Goal: Entertainment & Leisure: Consume media (video, audio)

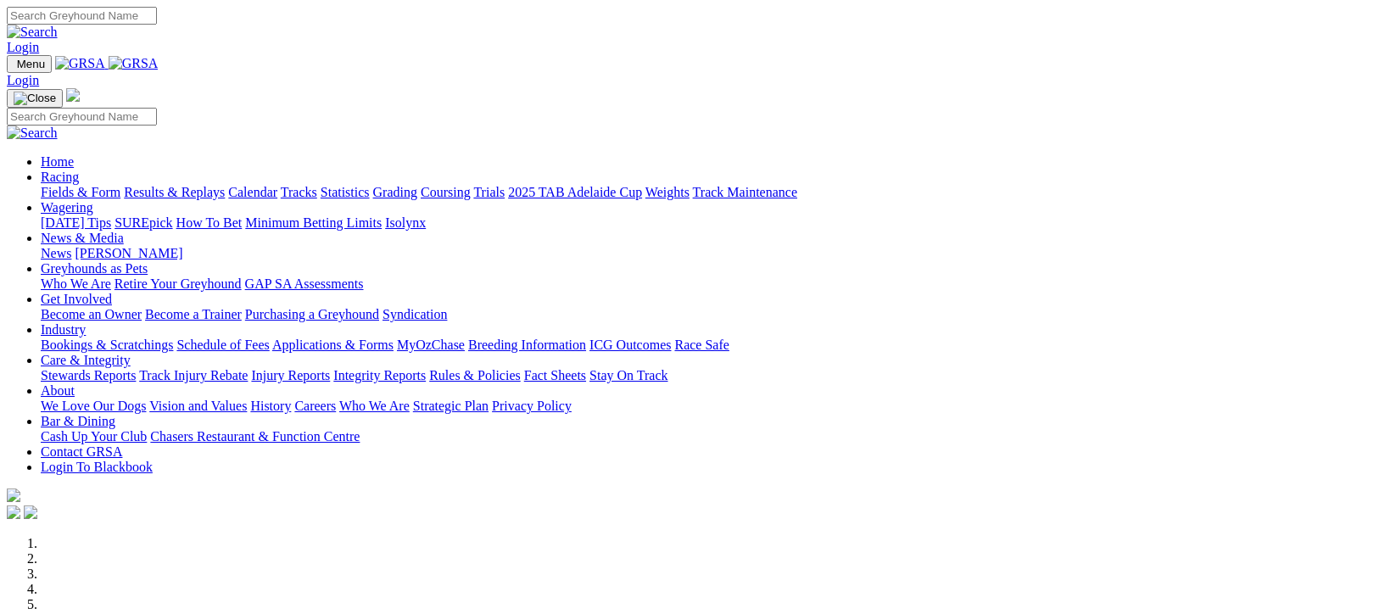
scroll to position [791, 0]
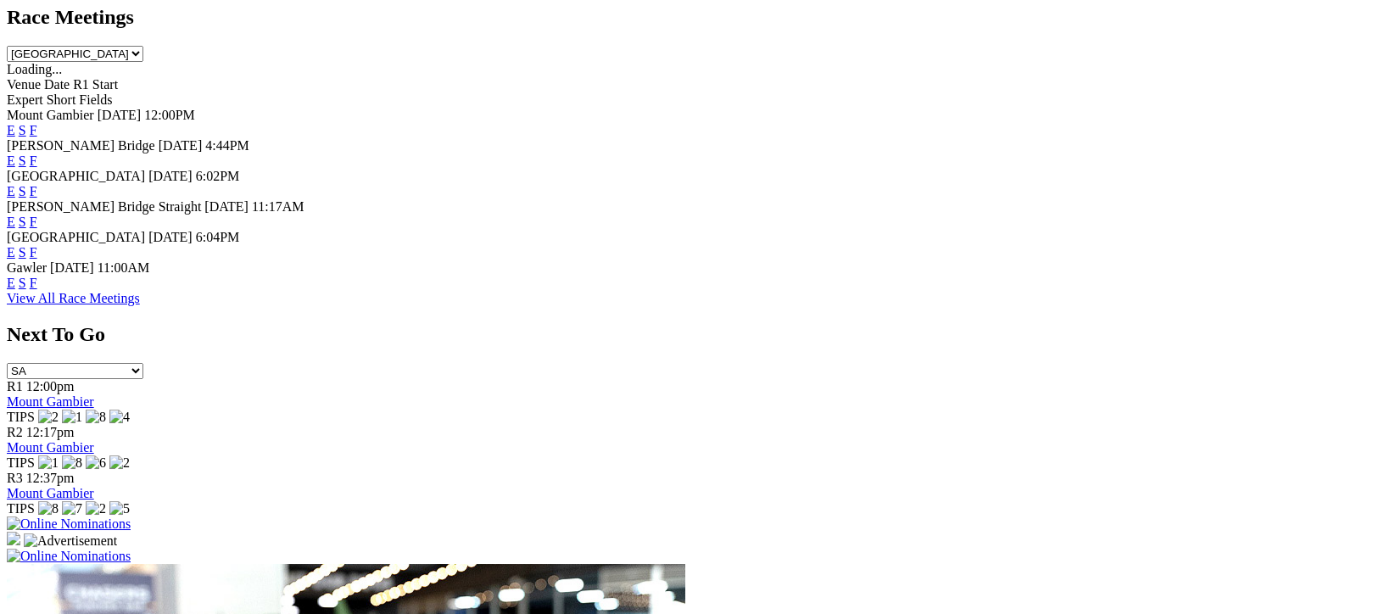
click at [140, 305] on link "View All Race Meetings" at bounding box center [73, 298] width 133 height 14
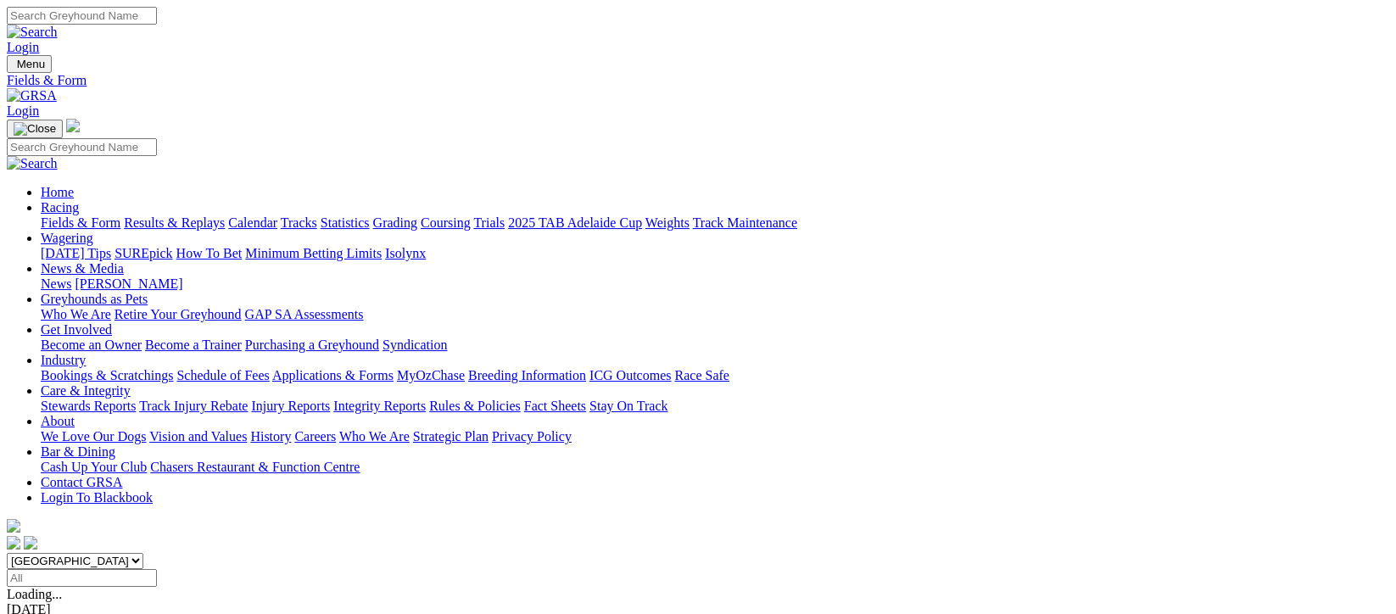
click at [157, 569] on input "Select date" at bounding box center [82, 578] width 150 height 18
type input "[DATE]"
click at [225, 215] on link "Results & Replays" at bounding box center [174, 222] width 101 height 14
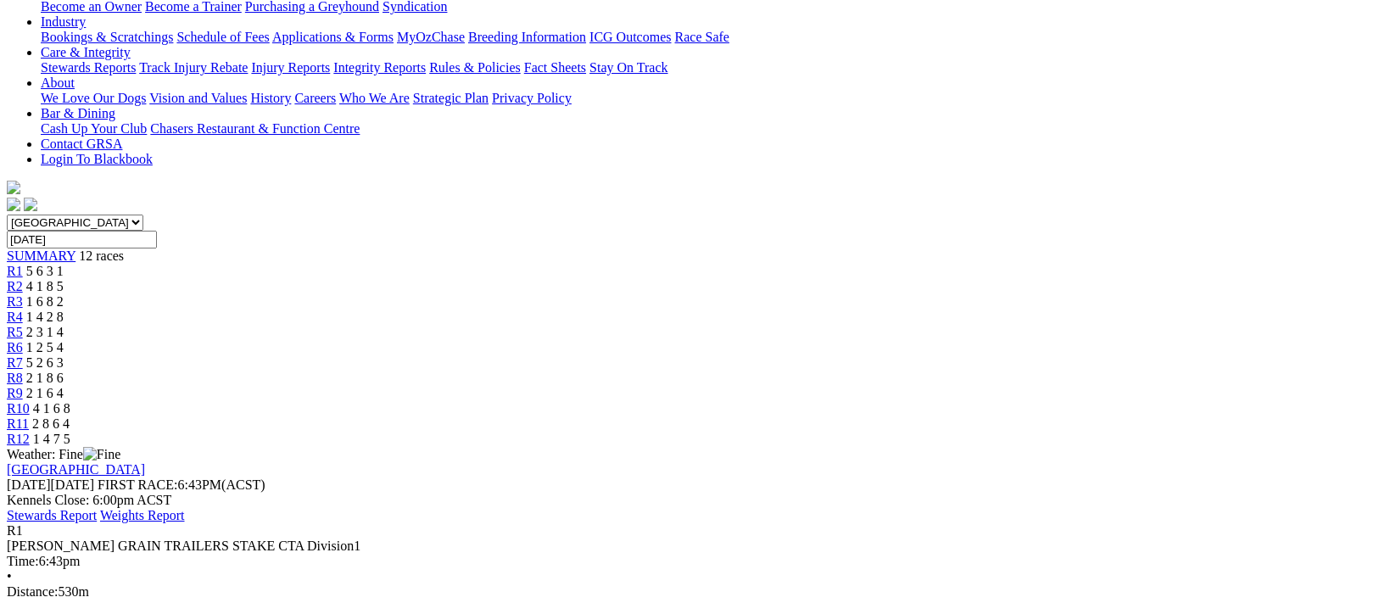
scroll to position [226, 0]
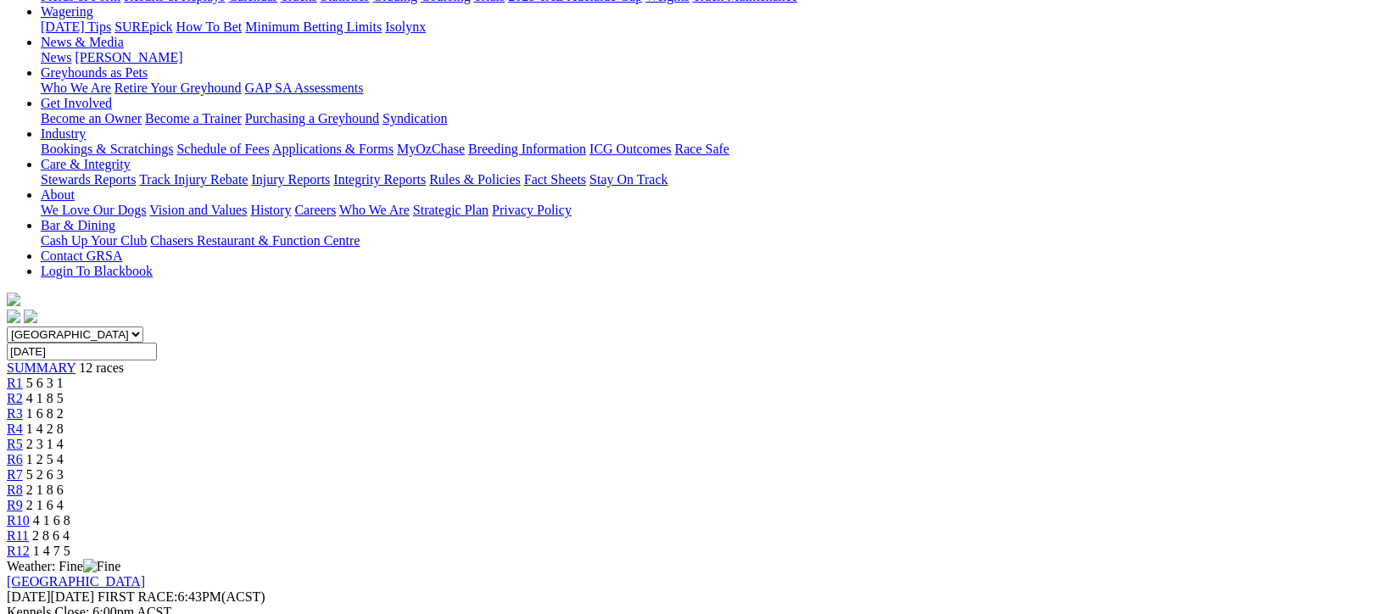
click at [64, 437] on span "2 3 1 4" at bounding box center [44, 444] width 37 height 14
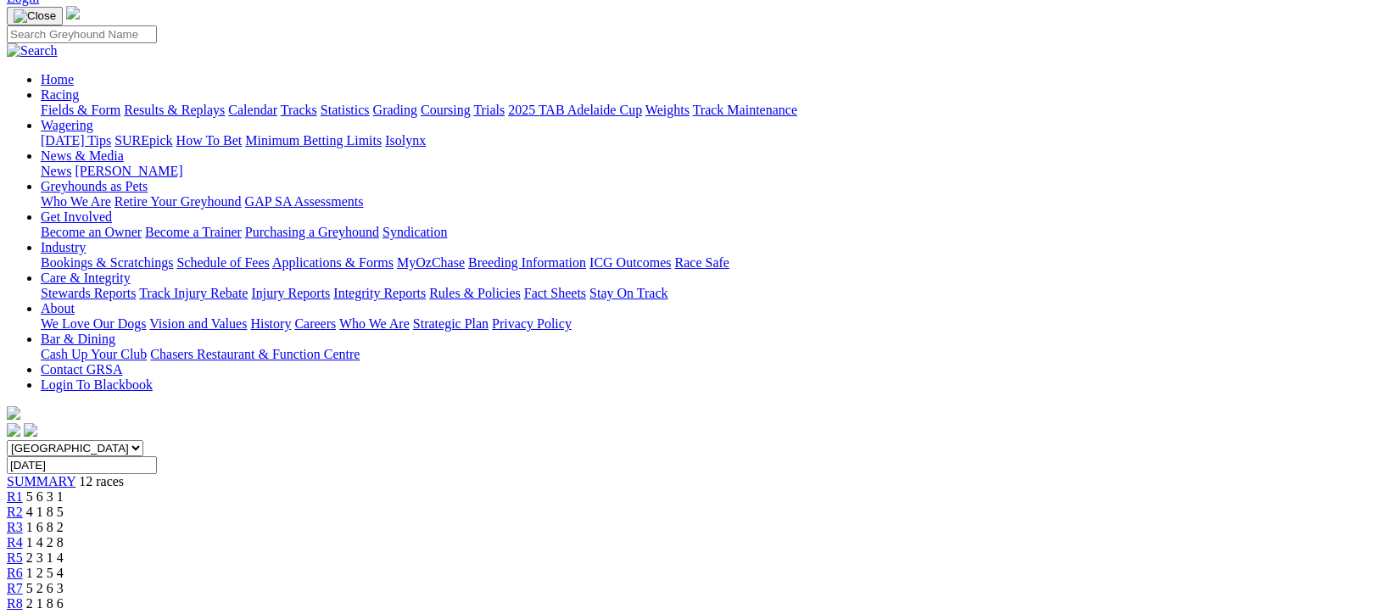
scroll to position [113, 0]
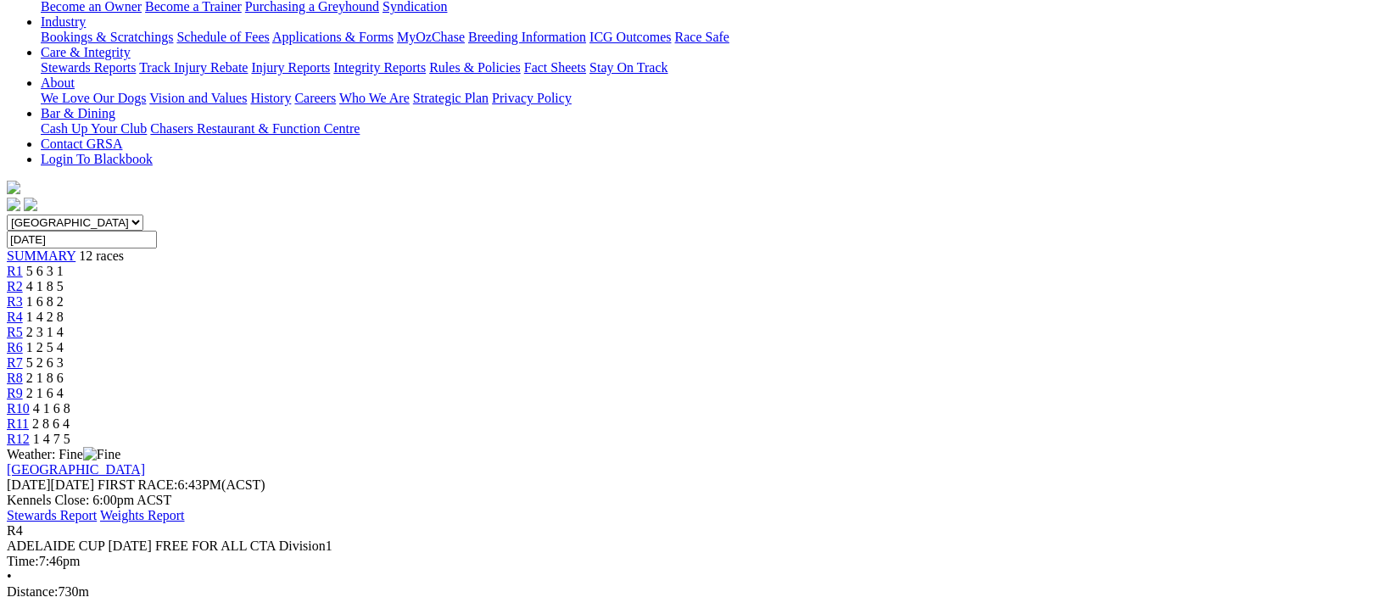
scroll to position [226, 0]
